Goal: Use online tool/utility: Utilize a website feature to perform a specific function

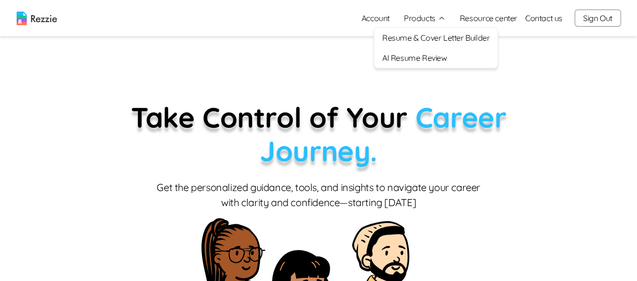
click at [430, 61] on link "AI Resume Review" at bounding box center [435, 58] width 123 height 20
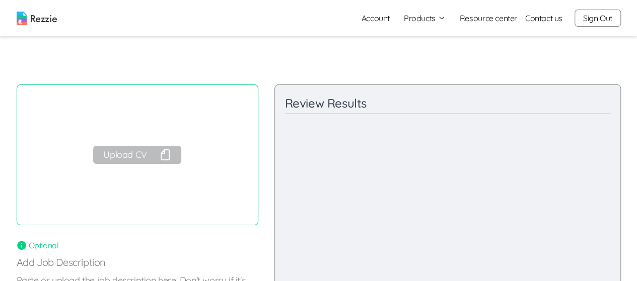
click at [146, 148] on button "Upload CV" at bounding box center [137, 155] width 88 height 18
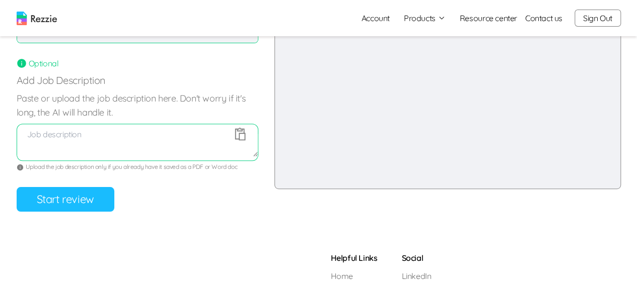
scroll to position [189, 0]
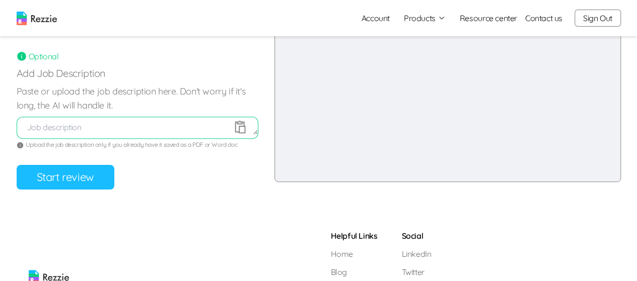
click at [111, 176] on button "Start review" at bounding box center [66, 177] width 98 height 25
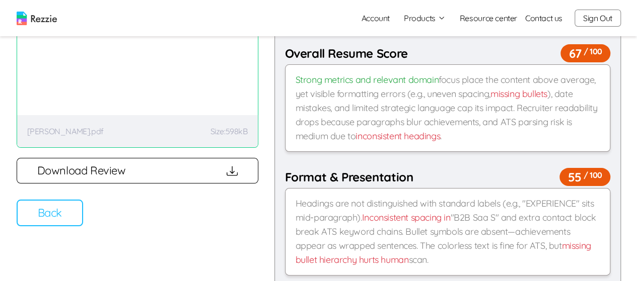
scroll to position [78, 0]
click at [46, 218] on button "Back" at bounding box center [50, 213] width 66 height 27
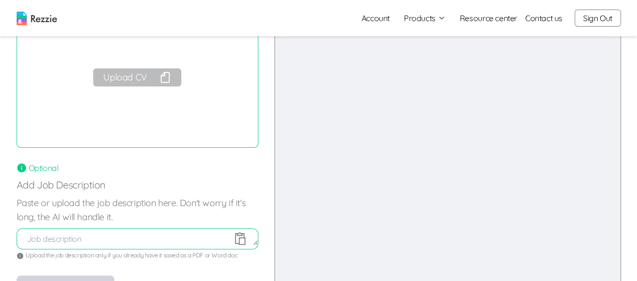
scroll to position [0, 0]
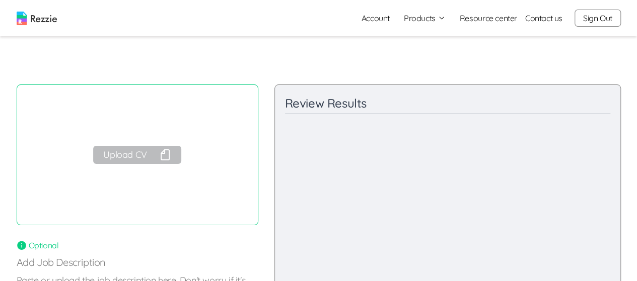
click at [599, 21] on button "Sign Out" at bounding box center [597, 18] width 46 height 17
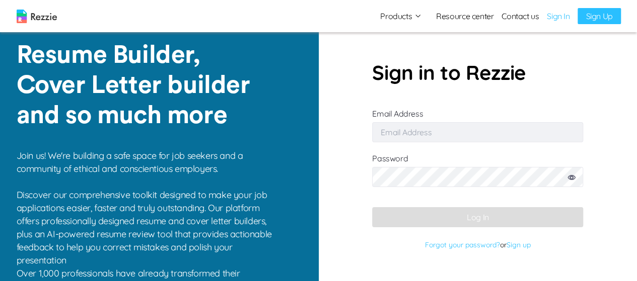
type input "[EMAIL_ADDRESS][DOMAIN_NAME]"
